Goal: Task Accomplishment & Management: Manage account settings

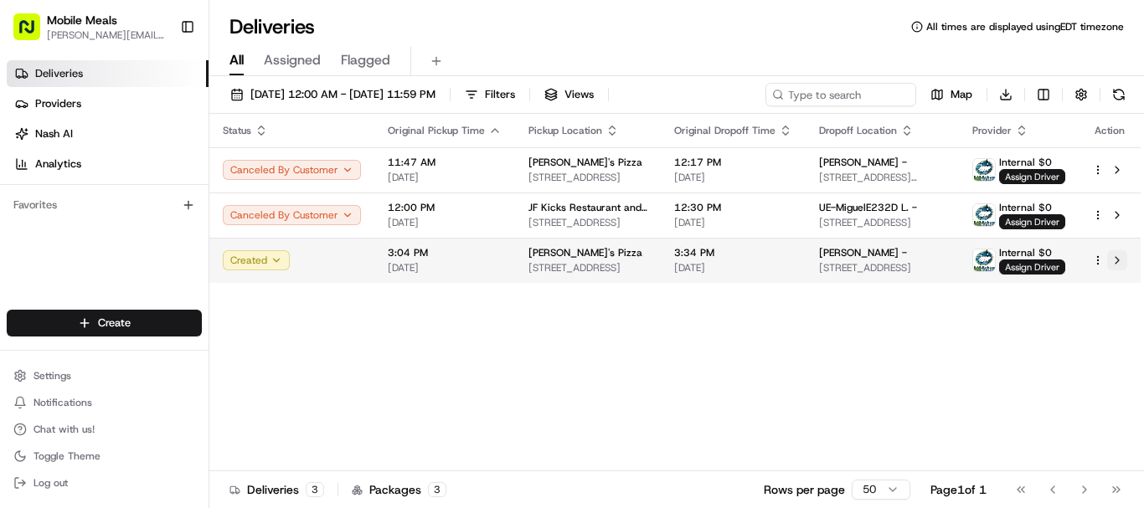
click at [1118, 261] on button at bounding box center [1117, 260] width 20 height 20
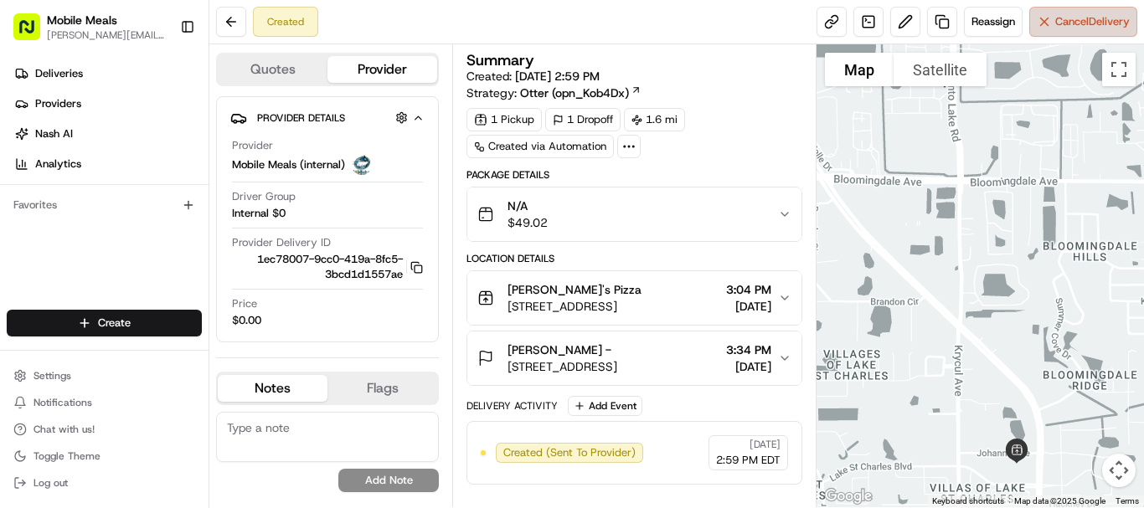
click at [1069, 30] on button "Cancel Delivery" at bounding box center [1083, 22] width 108 height 30
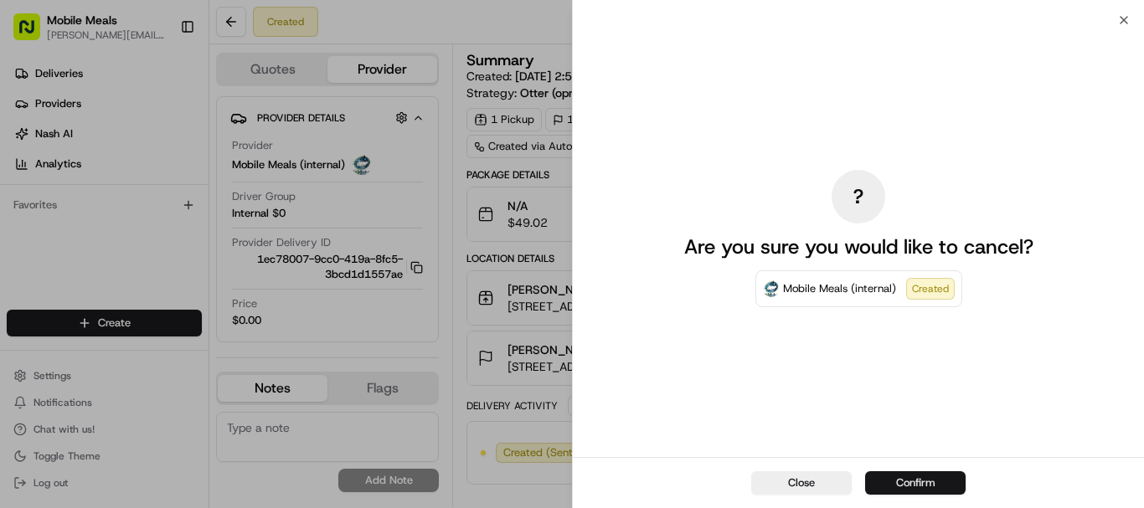
click at [886, 480] on button "Confirm" at bounding box center [915, 482] width 100 height 23
